Goal: Communication & Community: Answer question/provide support

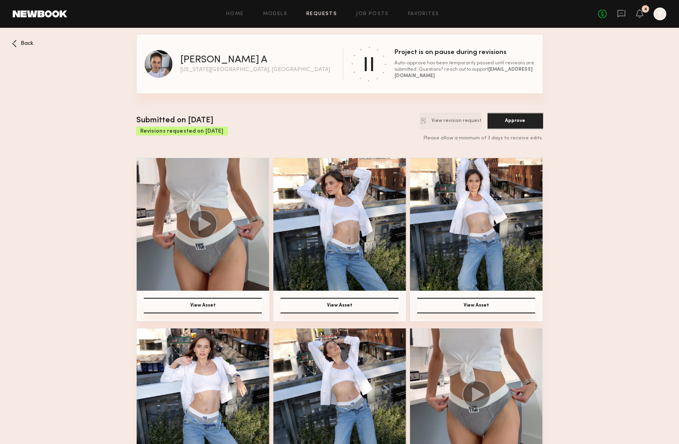
click at [615, 13] on div "No fees up to $5,000 4 Y" at bounding box center [632, 14] width 68 height 13
click at [624, 14] on icon at bounding box center [621, 13] width 9 height 9
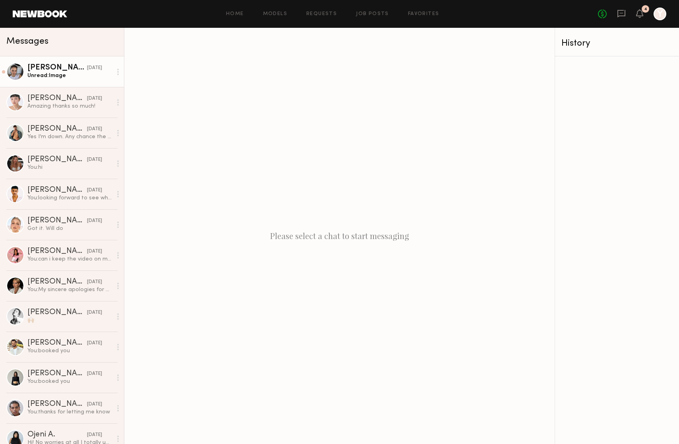
click at [69, 66] on div "[PERSON_NAME]" at bounding box center [57, 68] width 60 height 8
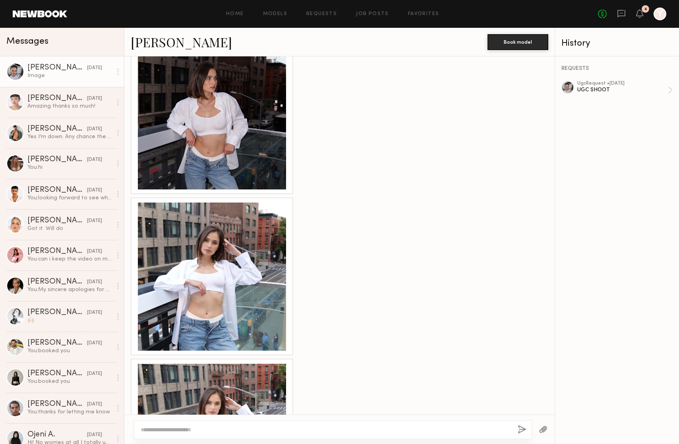
scroll to position [427, 0]
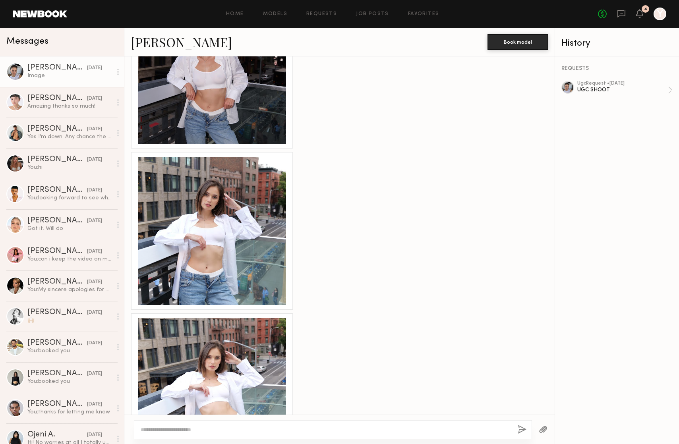
click at [298, 425] on div at bounding box center [333, 429] width 398 height 19
click at [292, 428] on textarea at bounding box center [326, 430] width 371 height 8
type textarea "**********"
click at [519, 431] on button "button" at bounding box center [522, 430] width 9 height 10
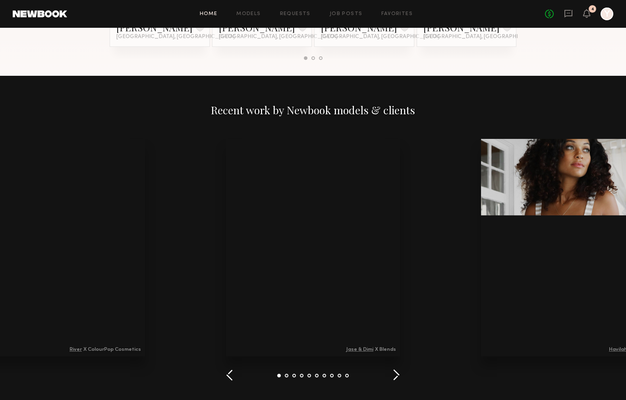
scroll to position [828, 0]
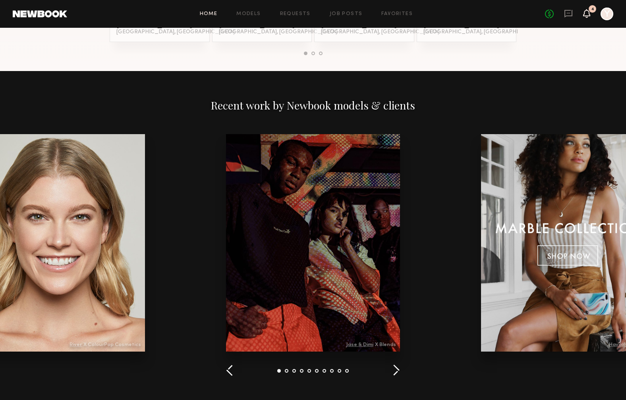
click at [585, 13] on icon at bounding box center [587, 13] width 6 height 6
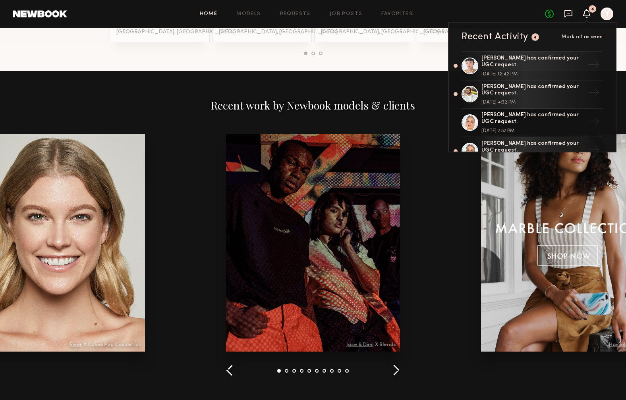
click at [568, 14] on icon at bounding box center [568, 13] width 9 height 9
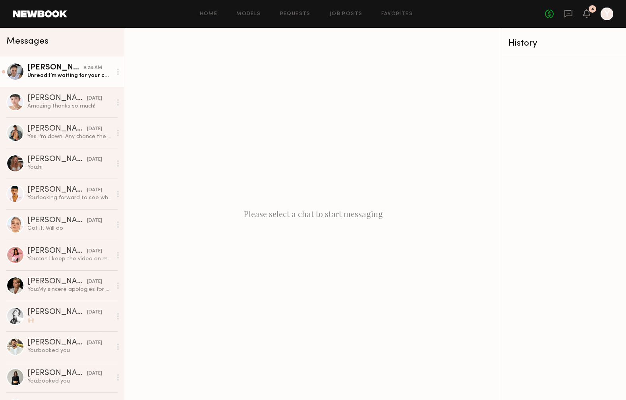
click at [62, 77] on div "Unread: I’m waiting for your confirmation in the app regarding the video." at bounding box center [69, 76] width 85 height 8
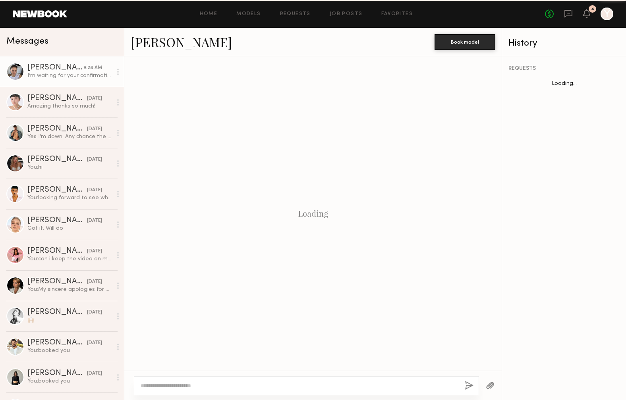
scroll to position [719, 0]
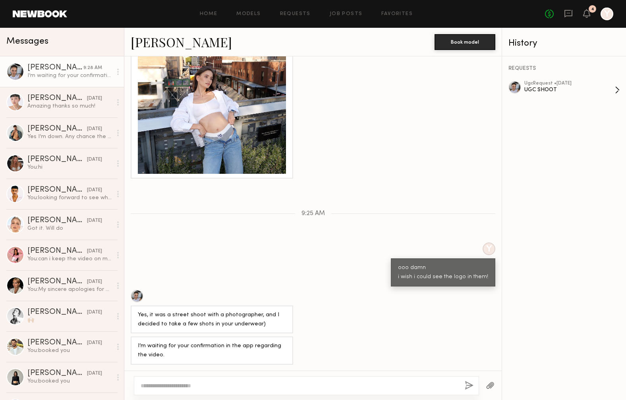
click at [547, 87] on div "UGC SHOOT" at bounding box center [569, 90] width 91 height 8
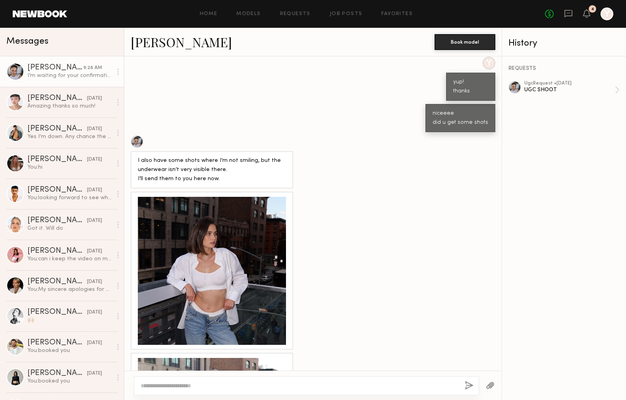
scroll to position [58, 0]
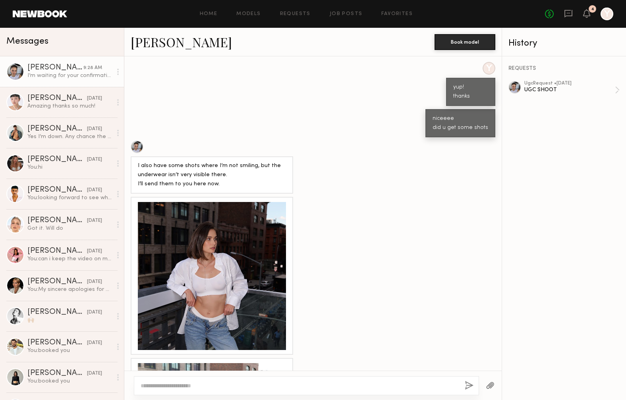
click at [188, 281] on div at bounding box center [212, 276] width 148 height 148
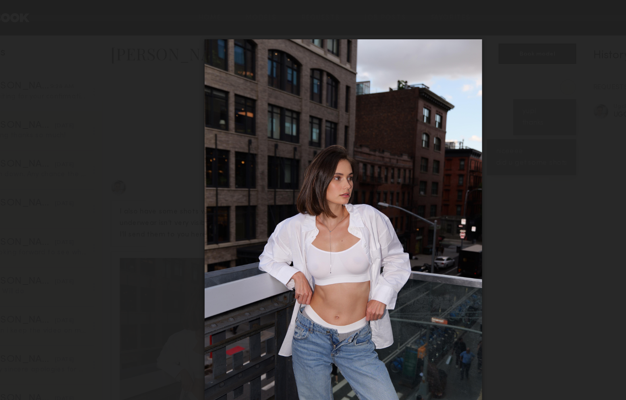
click at [490, 209] on div at bounding box center [313, 194] width 626 height 362
click at [48, 32] on div at bounding box center [313, 194] width 626 height 362
click at [452, 88] on div at bounding box center [313, 194] width 626 height 362
click at [153, 75] on div at bounding box center [313, 194] width 626 height 362
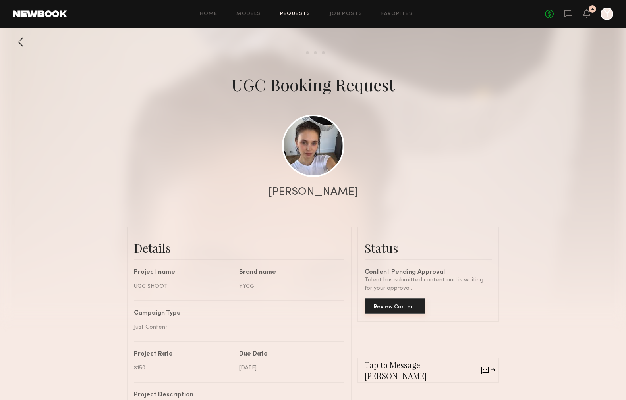
click at [393, 304] on button "Review Content" at bounding box center [395, 307] width 61 height 16
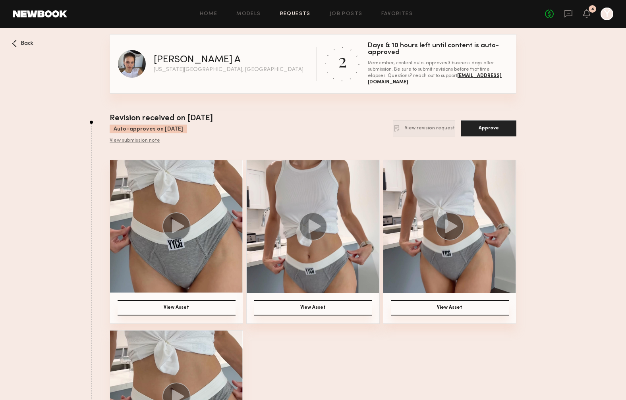
click at [205, 280] on img at bounding box center [176, 227] width 133 height 133
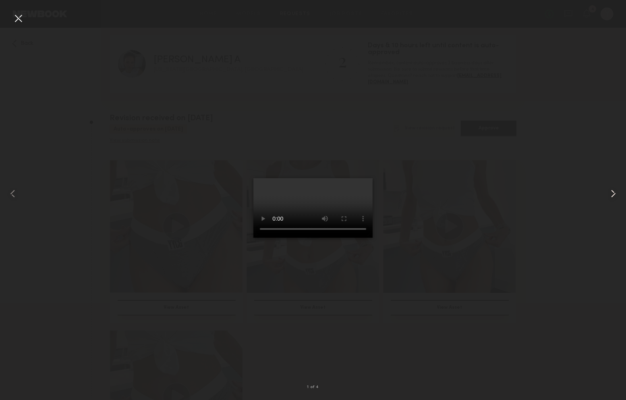
click at [612, 192] on common-icon at bounding box center [613, 194] width 13 height 13
click at [617, 191] on common-icon at bounding box center [613, 194] width 13 height 13
click at [615, 190] on common-icon at bounding box center [613, 194] width 13 height 13
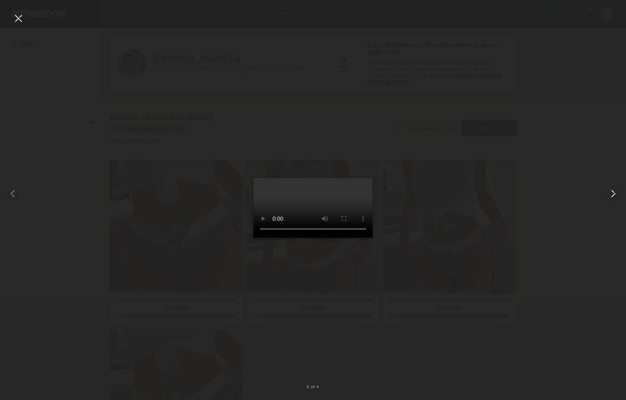
click at [615, 190] on common-icon at bounding box center [613, 194] width 13 height 13
click at [611, 193] on common-icon at bounding box center [613, 194] width 13 height 13
click at [580, 190] on div at bounding box center [313, 194] width 626 height 362
click at [18, 19] on div at bounding box center [18, 18] width 13 height 13
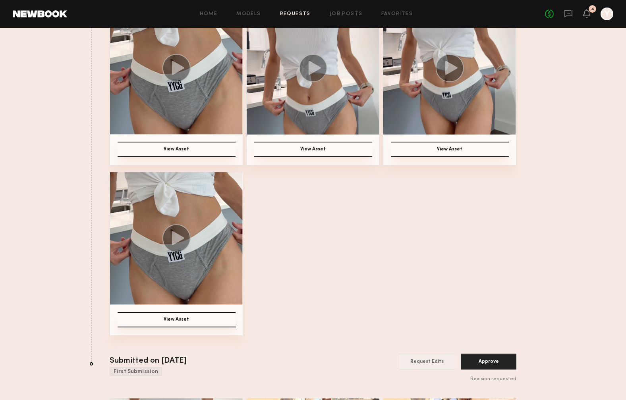
scroll to position [30, 0]
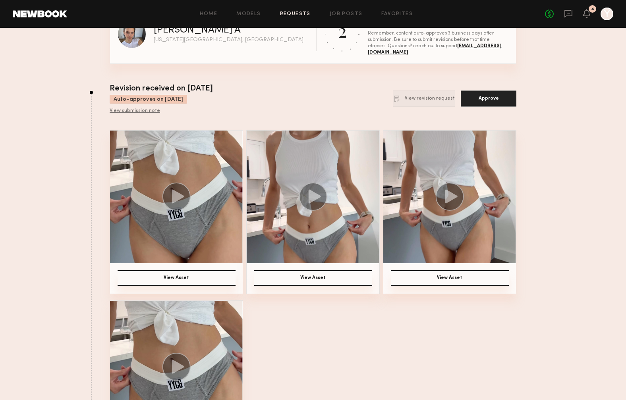
click at [608, 15] on div at bounding box center [607, 14] width 13 height 13
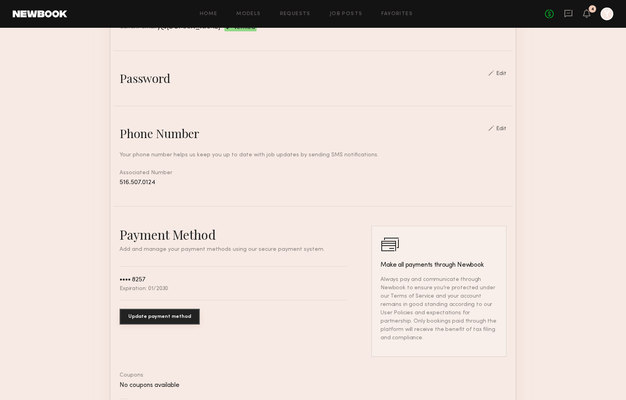
scroll to position [305, 0]
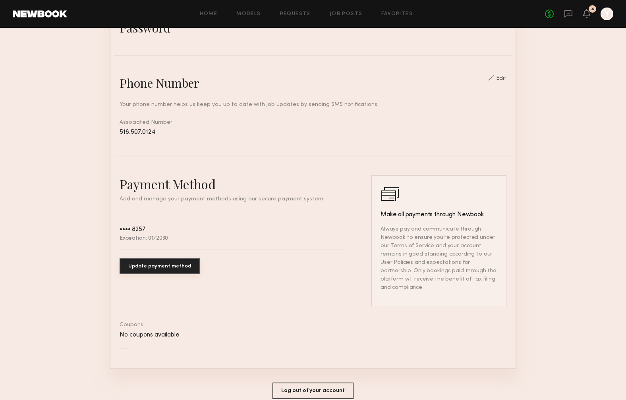
click at [169, 269] on button "Update payment method" at bounding box center [160, 267] width 80 height 16
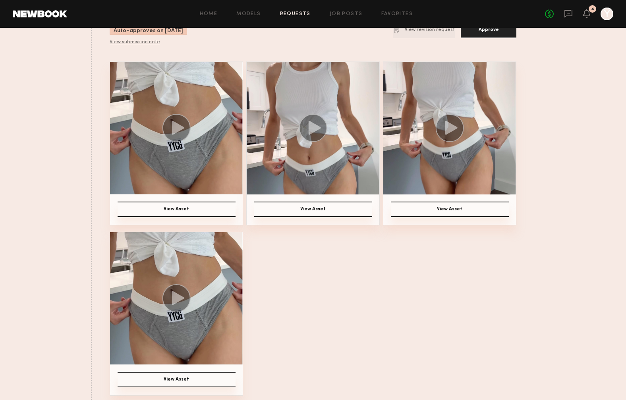
scroll to position [100, 0]
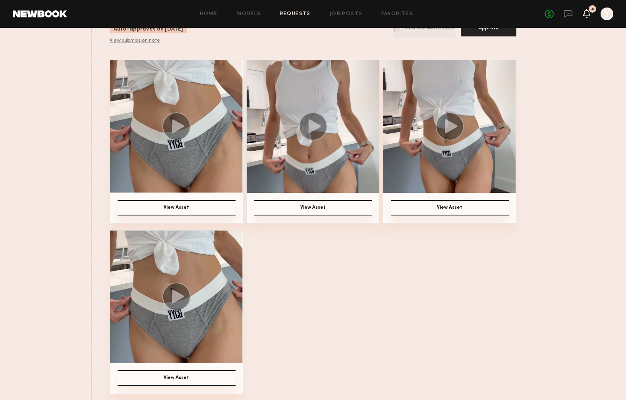
click at [584, 13] on icon at bounding box center [587, 13] width 6 height 6
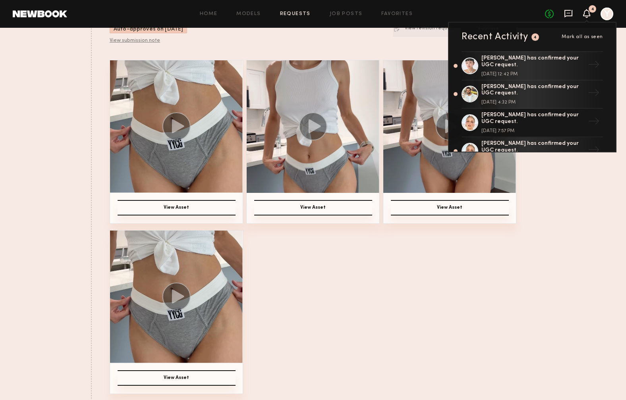
click at [566, 15] on icon at bounding box center [568, 13] width 9 height 9
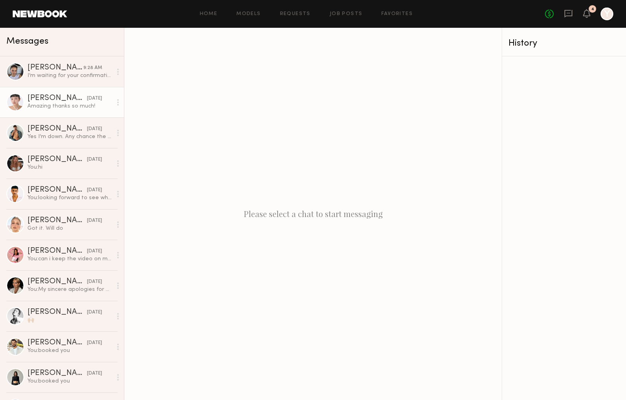
click at [51, 107] on div "Amazing thanks so much!" at bounding box center [69, 107] width 85 height 8
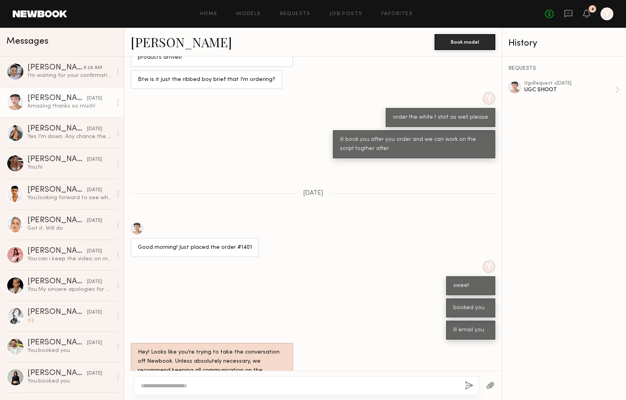
scroll to position [192, 0]
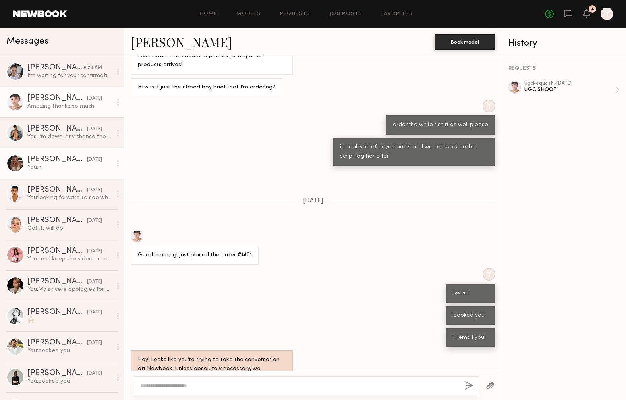
click at [59, 171] on link "[PERSON_NAME] [DATE] You: hi" at bounding box center [62, 163] width 124 height 31
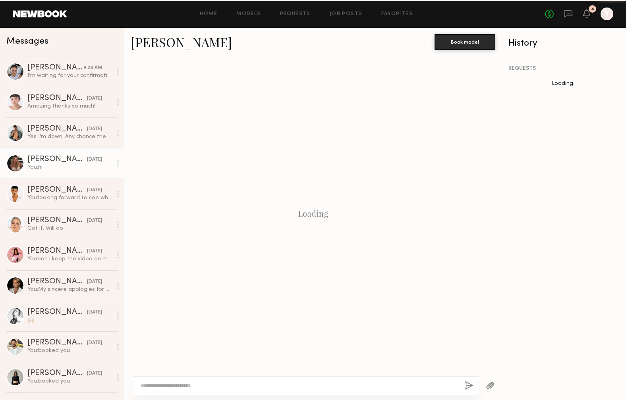
scroll to position [430, 0]
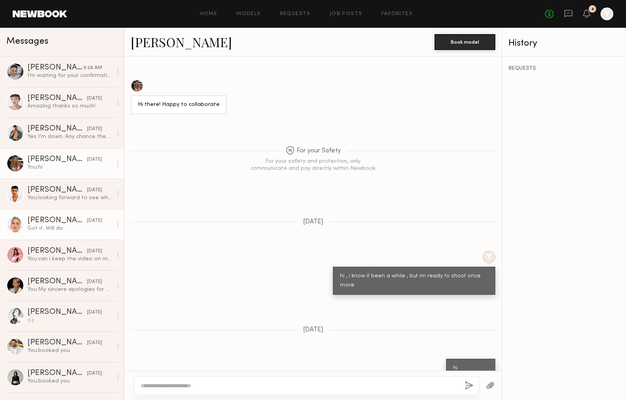
click at [58, 228] on div "Got it. Will do" at bounding box center [69, 229] width 85 height 8
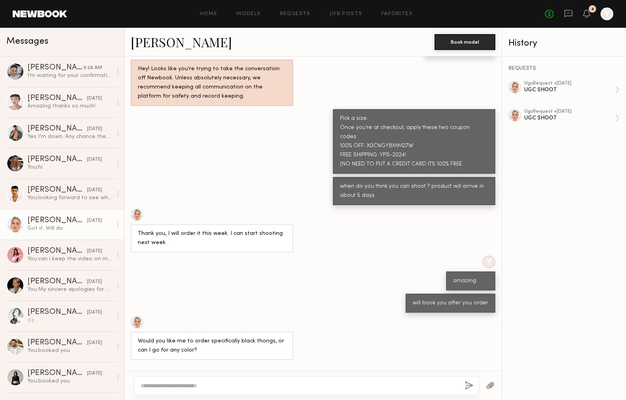
scroll to position [436, 0]
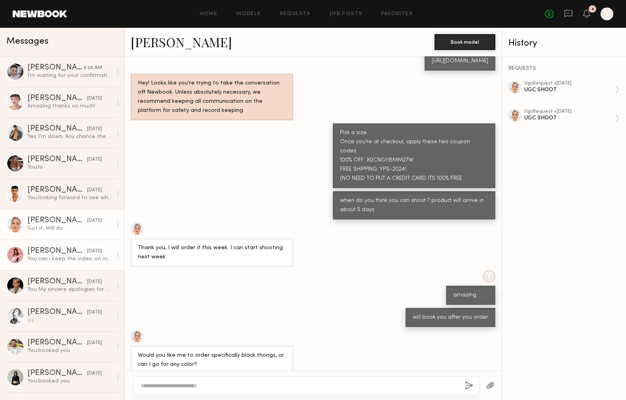
click at [47, 254] on div "[PERSON_NAME]" at bounding box center [57, 252] width 60 height 8
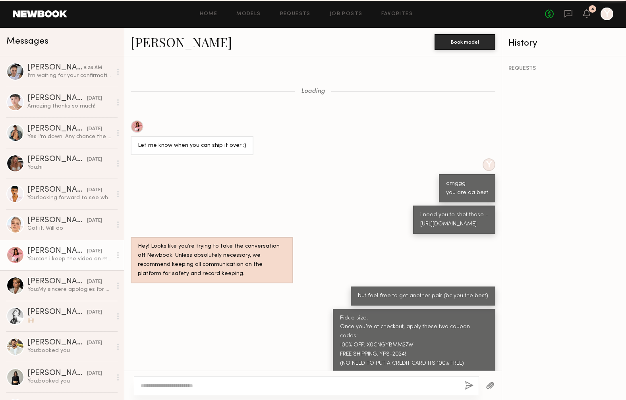
scroll to position [214, 0]
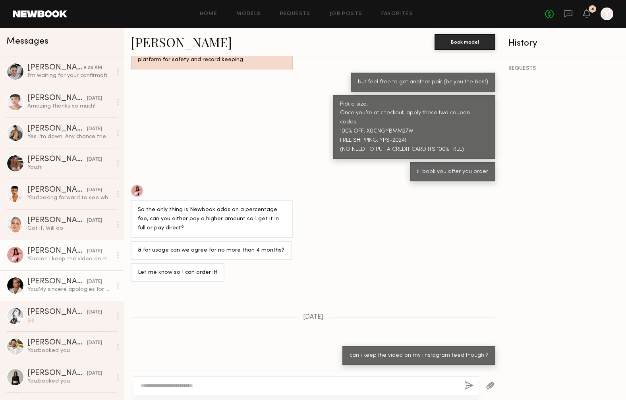
click at [62, 285] on div "[PERSON_NAME]" at bounding box center [57, 282] width 60 height 8
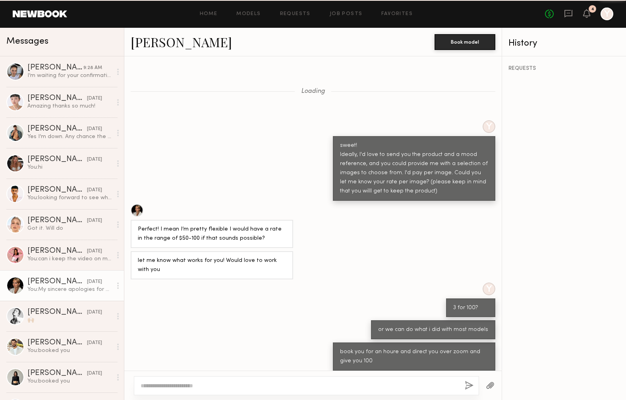
scroll to position [357, 0]
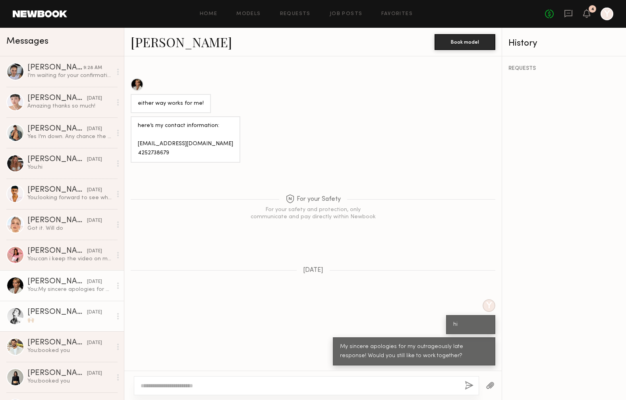
click at [39, 324] on link "[PERSON_NAME] [DATE] 🙌🏼" at bounding box center [62, 316] width 124 height 31
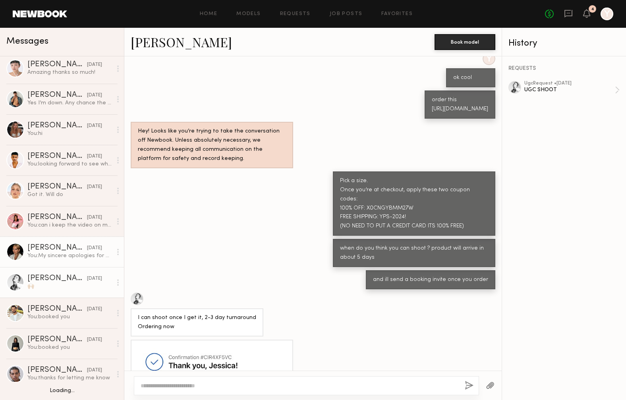
scroll to position [34, 0]
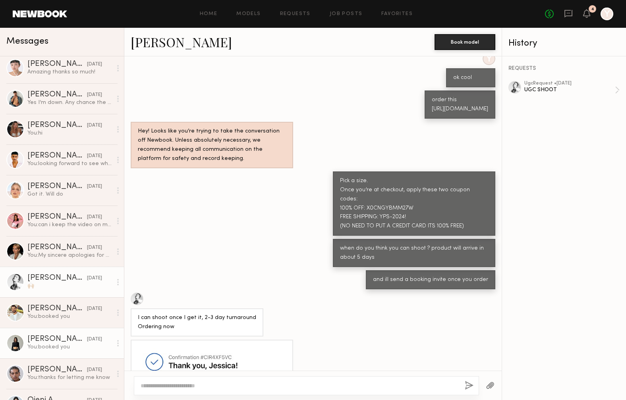
click at [51, 343] on div "[PERSON_NAME]" at bounding box center [57, 340] width 60 height 8
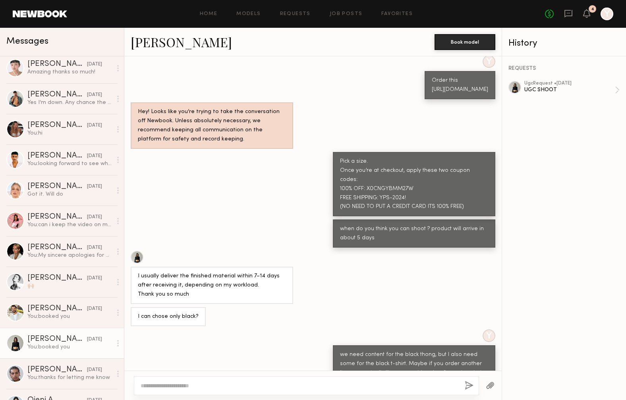
scroll to position [66, 0]
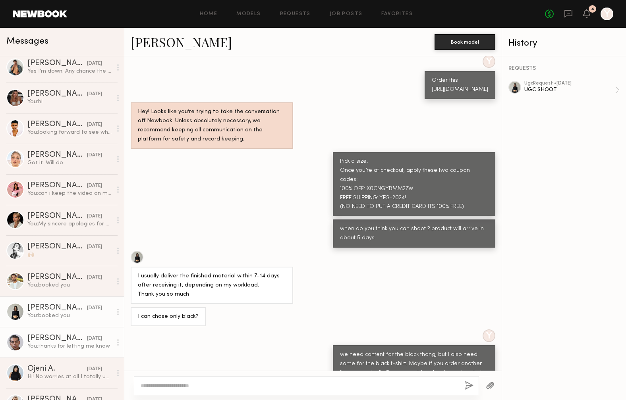
click at [46, 345] on div "You: thanks for letting me know" at bounding box center [69, 347] width 85 height 8
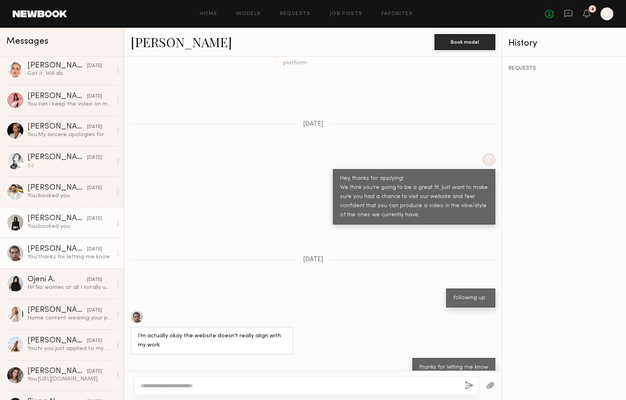
scroll to position [160, 0]
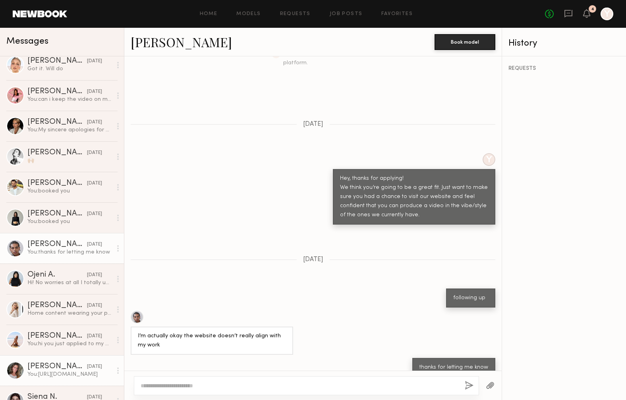
click at [75, 371] on div "You: [URL][DOMAIN_NAME]" at bounding box center [69, 375] width 85 height 8
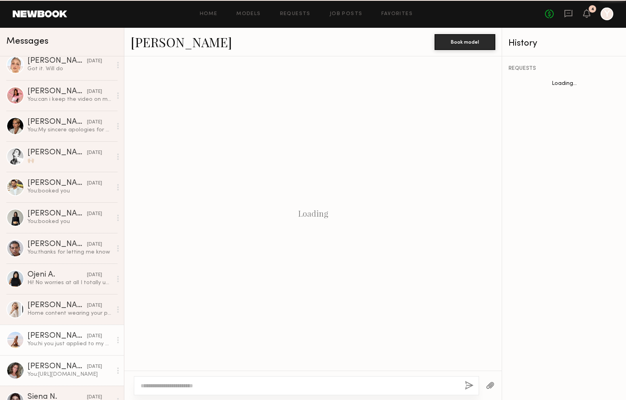
scroll to position [496, 0]
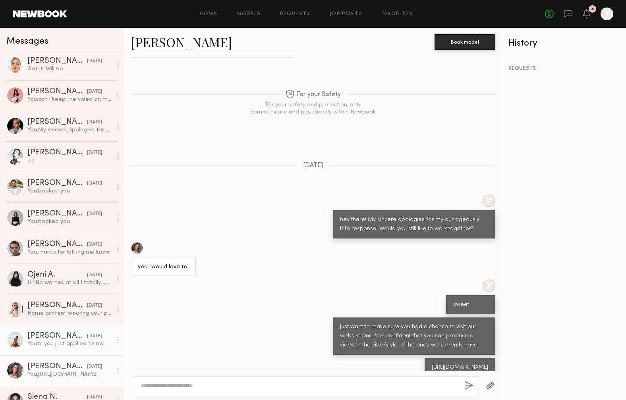
click at [68, 341] on div "You: hi you just applied to my post once more" at bounding box center [69, 345] width 85 height 8
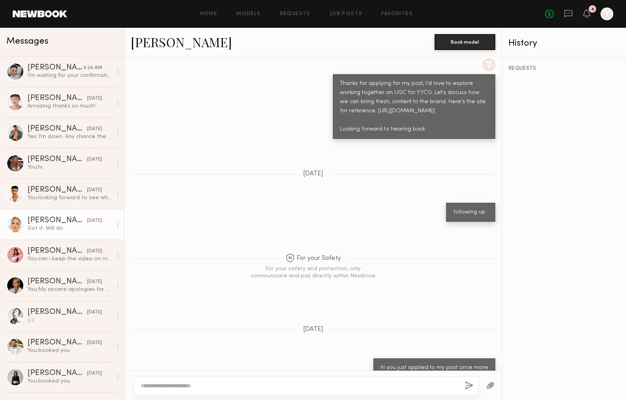
click at [41, 226] on div "Got it. Will do" at bounding box center [69, 229] width 85 height 8
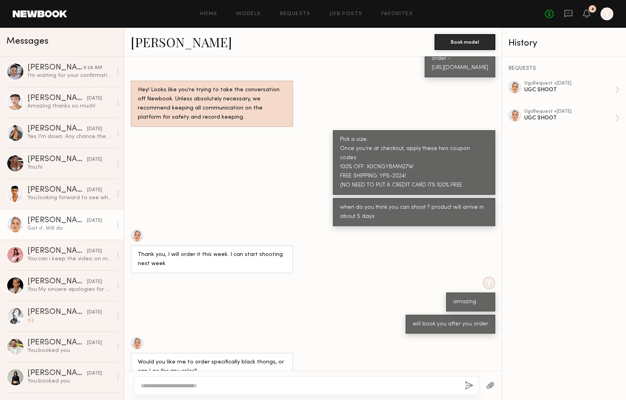
scroll to position [367, 0]
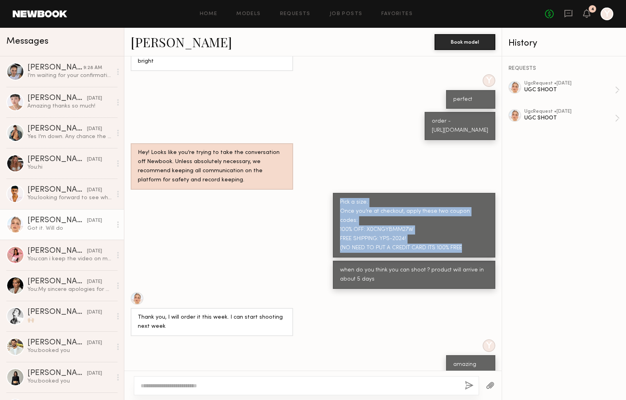
drag, startPoint x: 480, startPoint y: 267, endPoint x: 341, endPoint y: 219, distance: 146.6
click at [341, 219] on div "Loading Y HI YOU JUST APPLIED TO ANOTHER POST OF OURS WOULD LOVE TO WORK WITH U…" at bounding box center [312, 213] width 377 height 315
copy div "Pick a size. Once you’re at checkout, apply these two coupon codes: 100% OFF: X…"
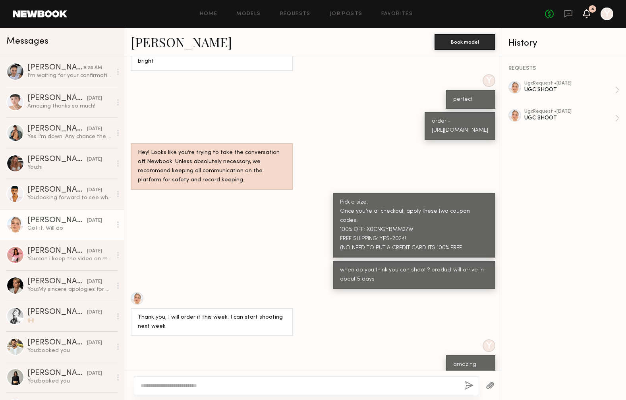
click at [589, 17] on icon at bounding box center [586, 13] width 7 height 9
